Goal: Navigation & Orientation: Find specific page/section

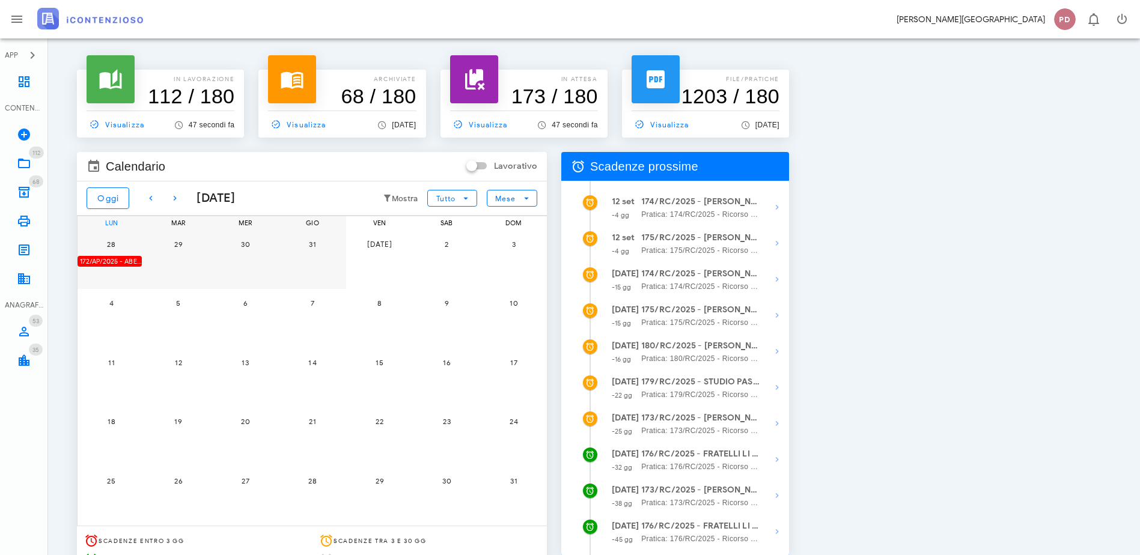
click at [498, 100] on div at bounding box center [474, 79] width 48 height 48
click at [513, 118] on link "Visualizza" at bounding box center [481, 124] width 62 height 17
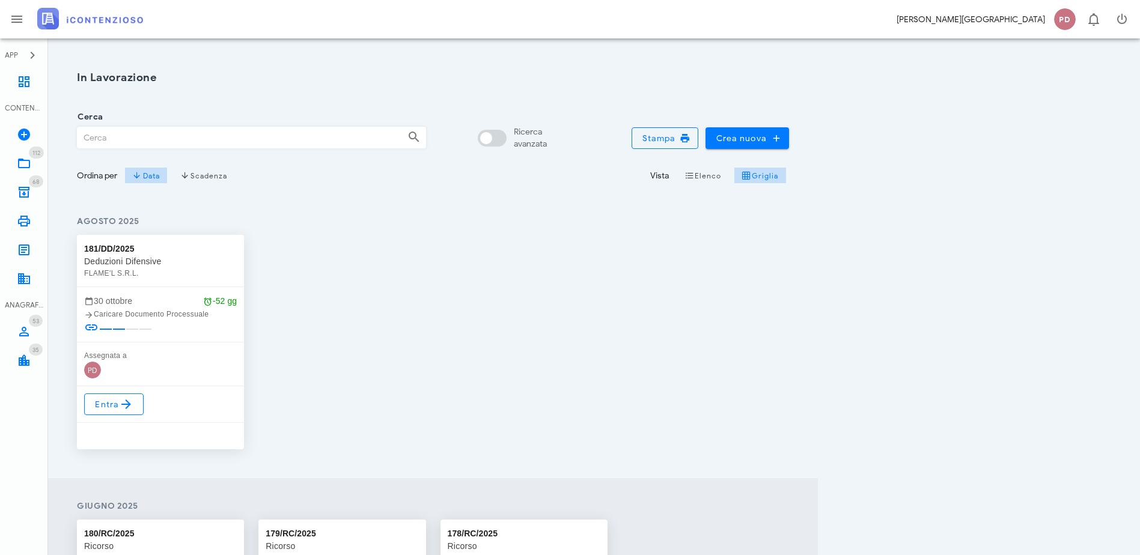
click at [132, 27] on img at bounding box center [90, 19] width 106 height 22
